Goal: Information Seeking & Learning: Find specific fact

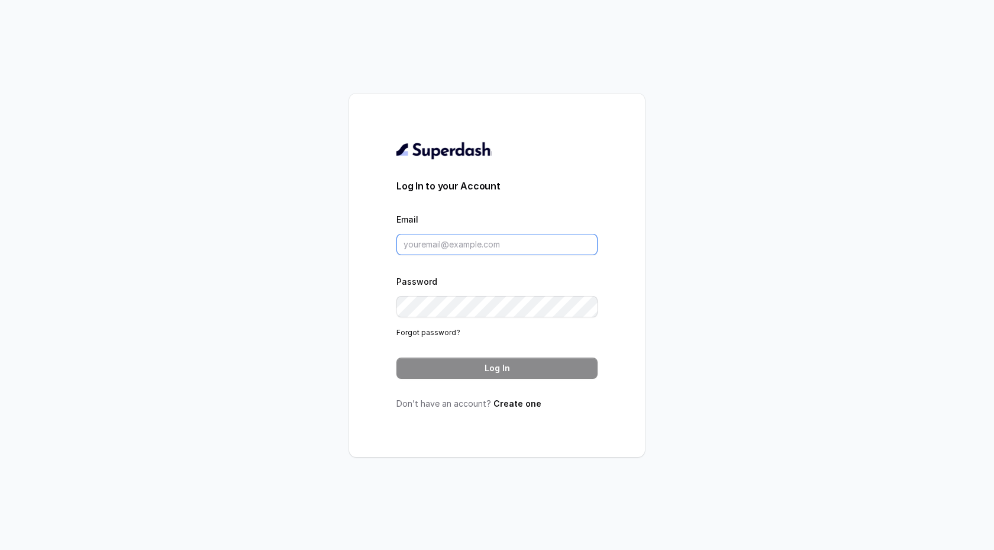
type input "support@trysuperdash.com"
click at [501, 372] on button "Log In" at bounding box center [497, 368] width 201 height 21
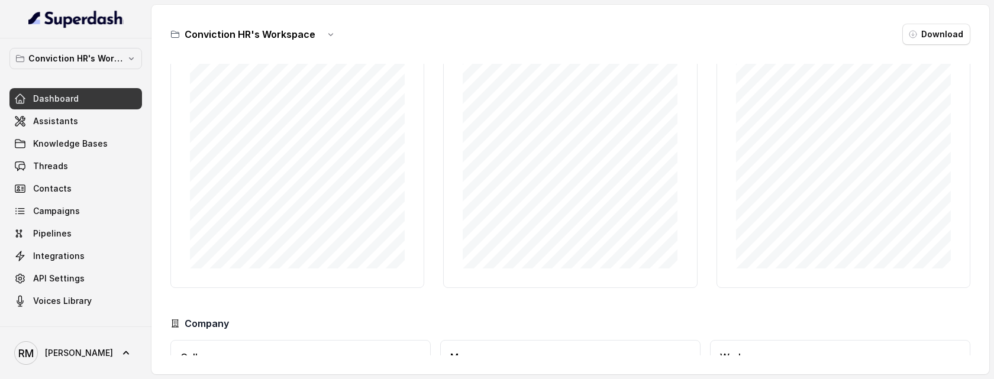
scroll to position [49, 0]
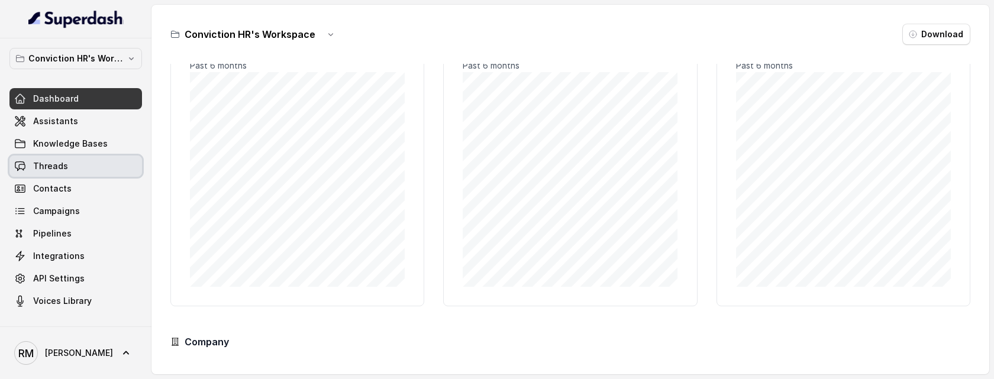
click at [85, 165] on link "Threads" at bounding box center [75, 166] width 133 height 21
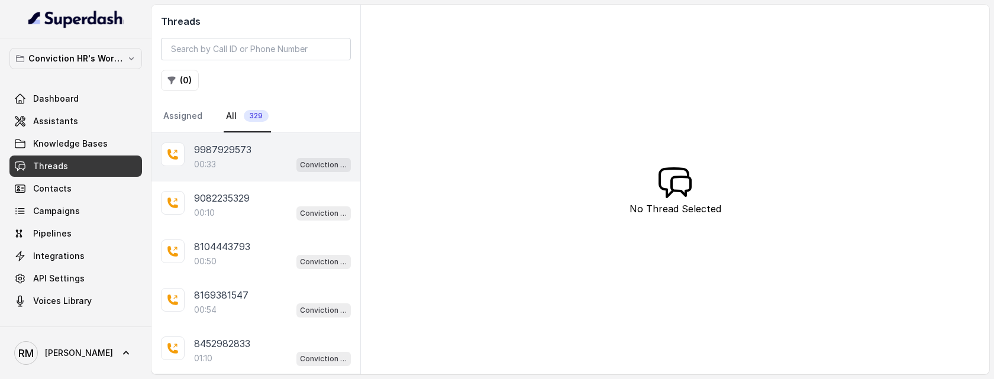
click at [209, 169] on p "00:33" at bounding box center [205, 165] width 22 height 12
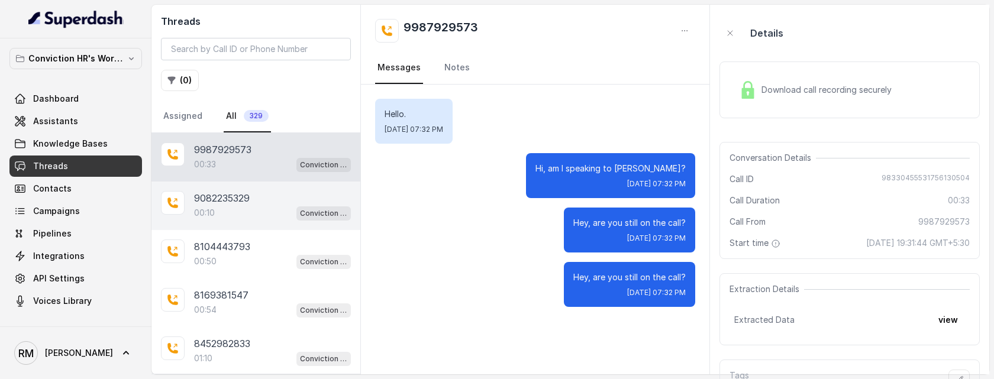
click at [271, 173] on div "00:10 Conviction HR Outbound Assistant" at bounding box center [272, 212] width 157 height 15
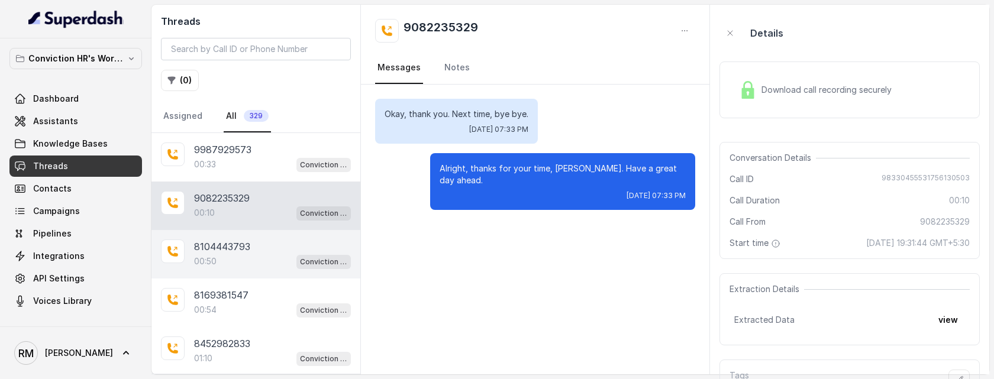
click at [283, 173] on div "8104443793 00:50 Conviction HR Outbound Assistant" at bounding box center [256, 254] width 209 height 49
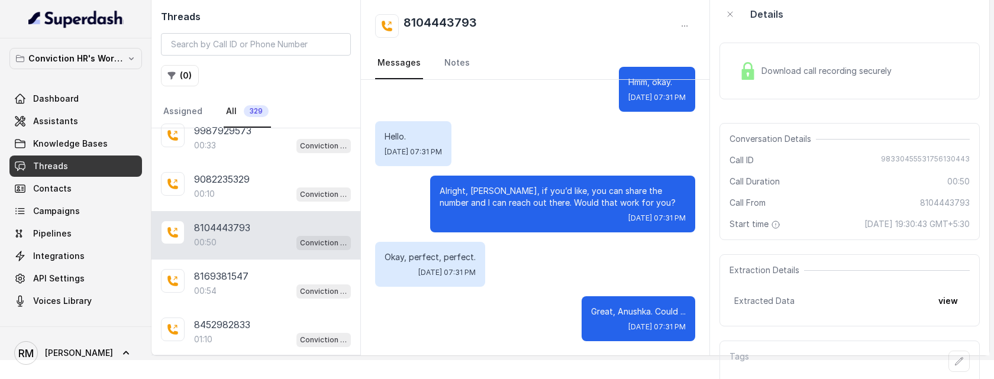
scroll to position [38, 0]
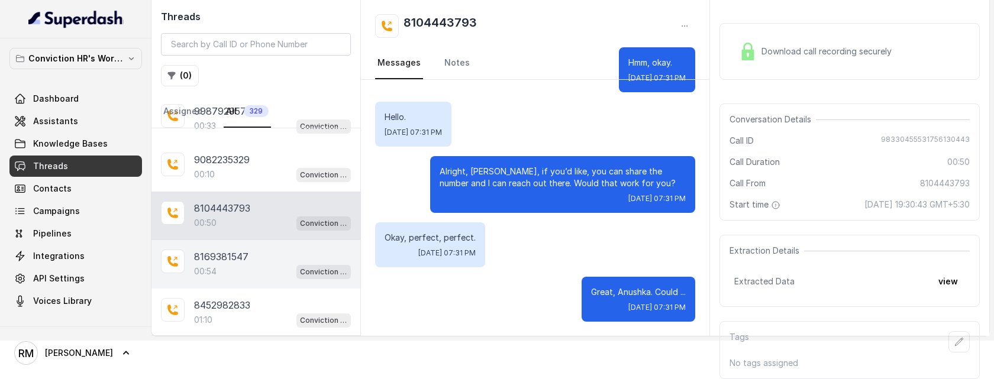
click at [244, 173] on p "8169381547" at bounding box center [221, 257] width 54 height 14
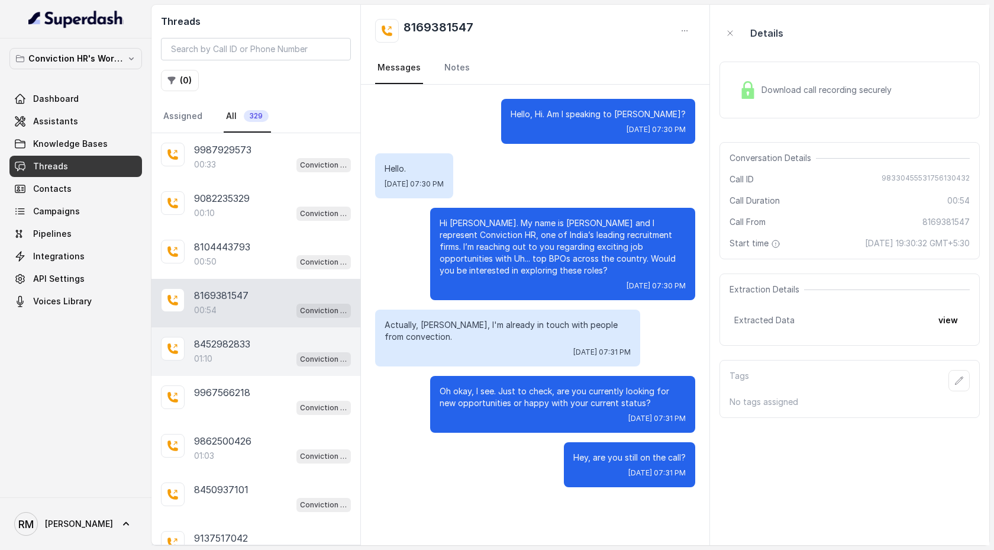
click at [259, 173] on div "01:10 Conviction HR Outbound Assistant" at bounding box center [272, 358] width 157 height 15
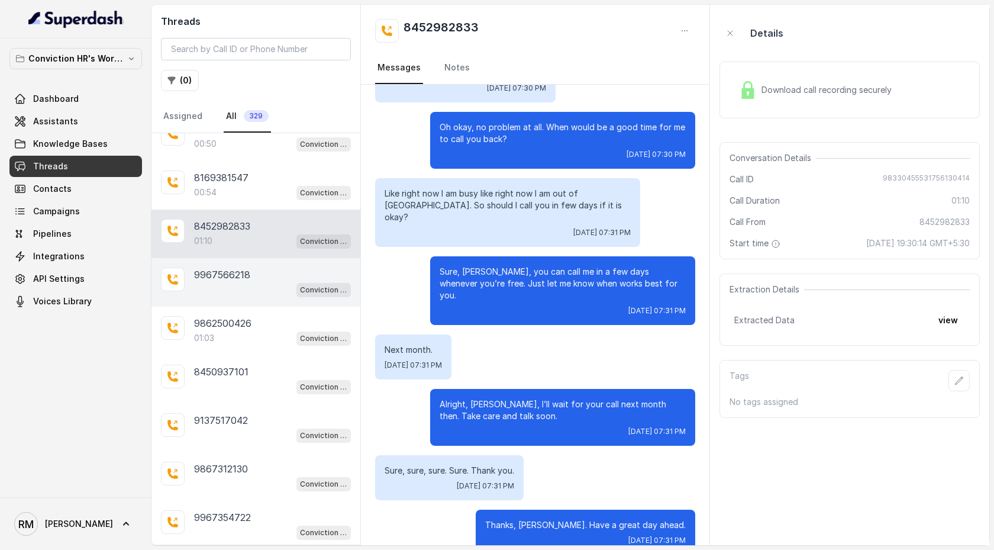
scroll to position [160, 0]
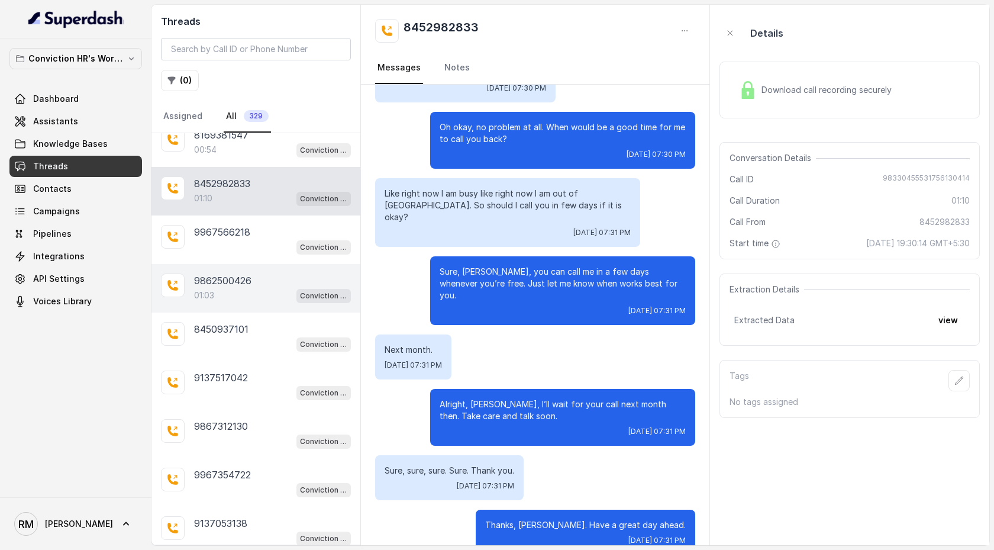
click at [247, 173] on p "9862500426" at bounding box center [222, 280] width 57 height 14
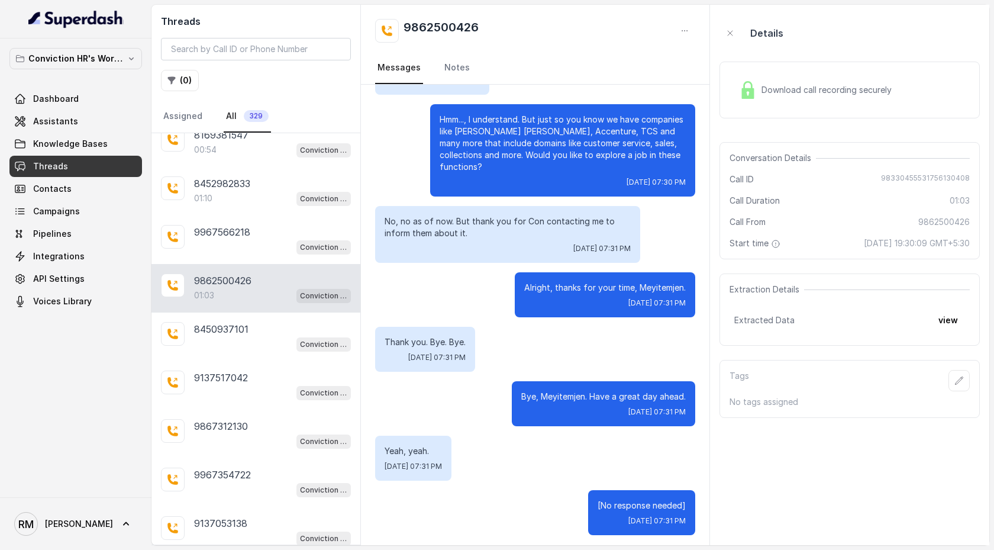
scroll to position [318, 0]
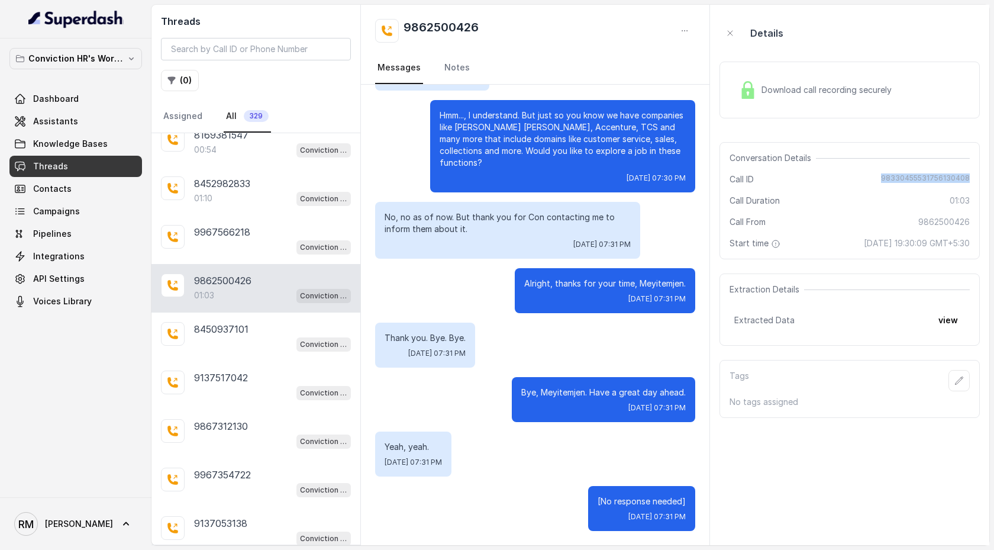
drag, startPoint x: 885, startPoint y: 176, endPoint x: 973, endPoint y: 179, distance: 88.2
click at [973, 173] on div "Conversation Details Call ID 98330455531756130408 Call Duration 01:03 Call From…" at bounding box center [850, 200] width 260 height 117
copy span "98330455531756130408"
